Goal: Information Seeking & Learning: Check status

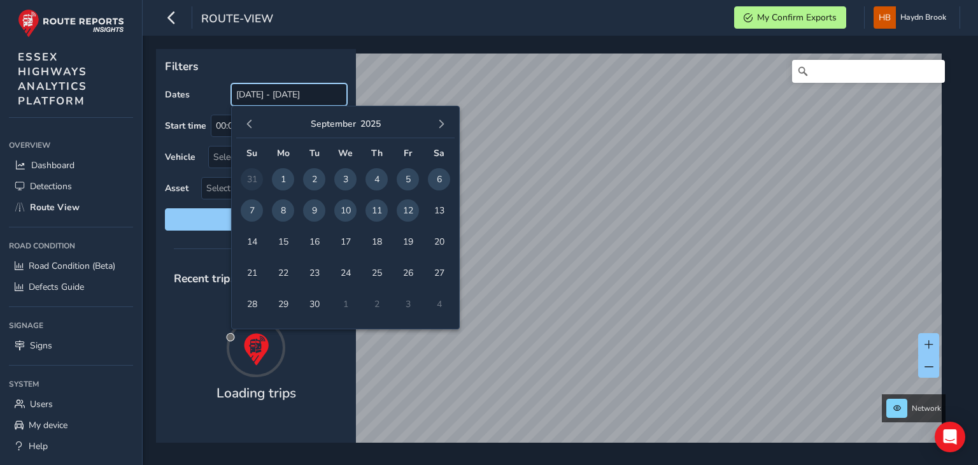
click at [308, 94] on input "[DATE] - [DATE]" at bounding box center [289, 94] width 116 height 22
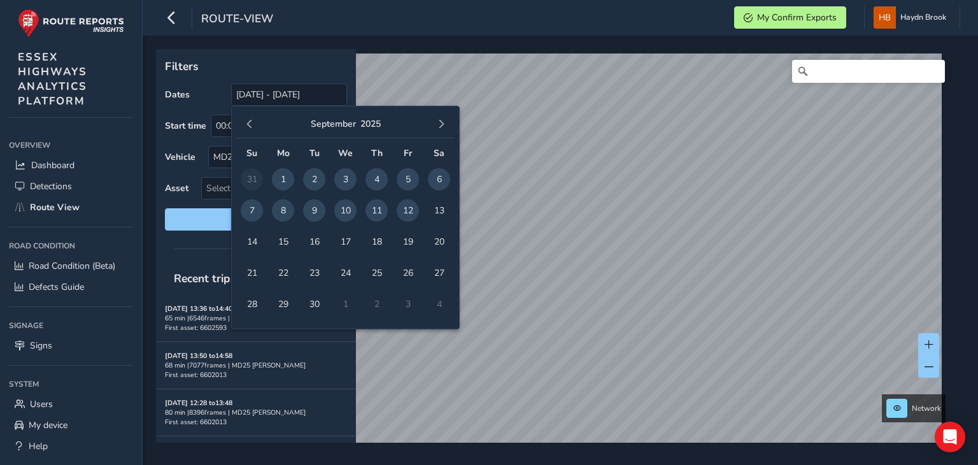
click at [378, 211] on span "11" at bounding box center [377, 210] width 22 height 22
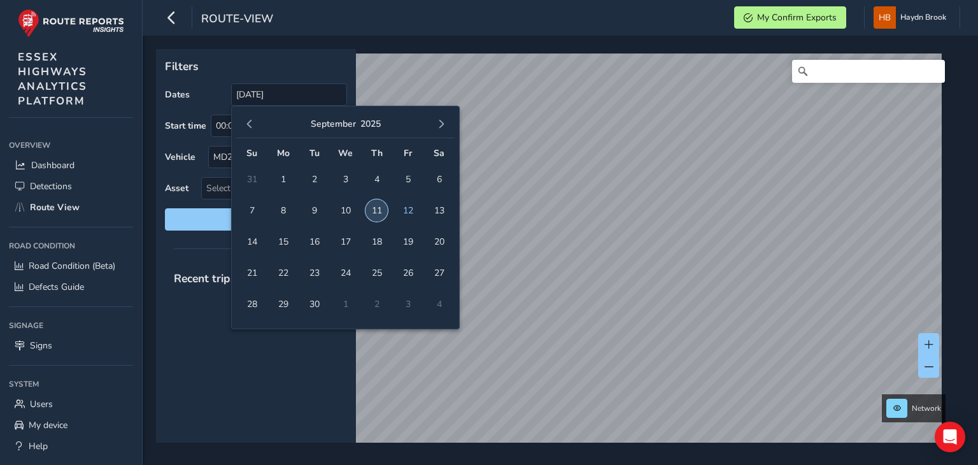
click at [378, 211] on span "11" at bounding box center [377, 210] width 22 height 22
click at [309, 96] on input "[DATE] - [DATE]" at bounding box center [289, 94] width 116 height 22
click at [352, 212] on span "10" at bounding box center [345, 210] width 22 height 22
type input "[DATE] - [DATE]"
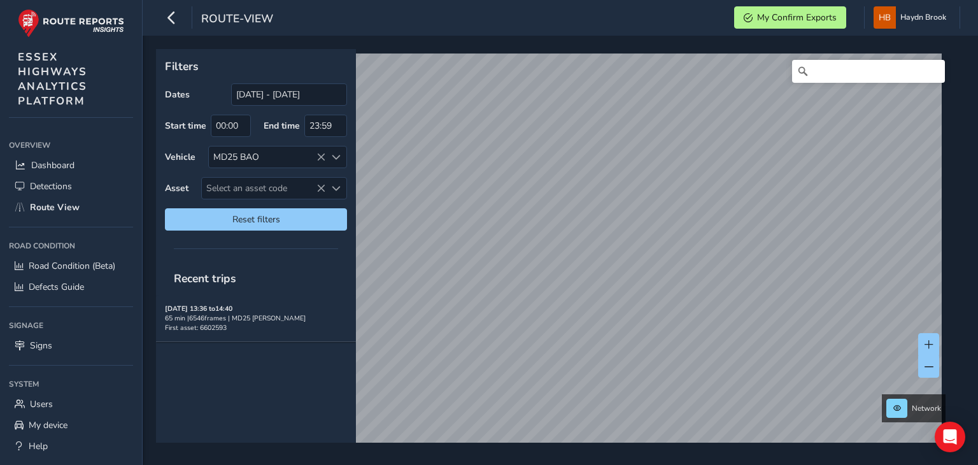
click at [352, 212] on div "Filters Dates [DATE] - [DATE] Start time 00:00 End time 23:59 Vehicle MD25 BAO …" at bounding box center [256, 144] width 200 height 190
